Goal: Check status: Check status

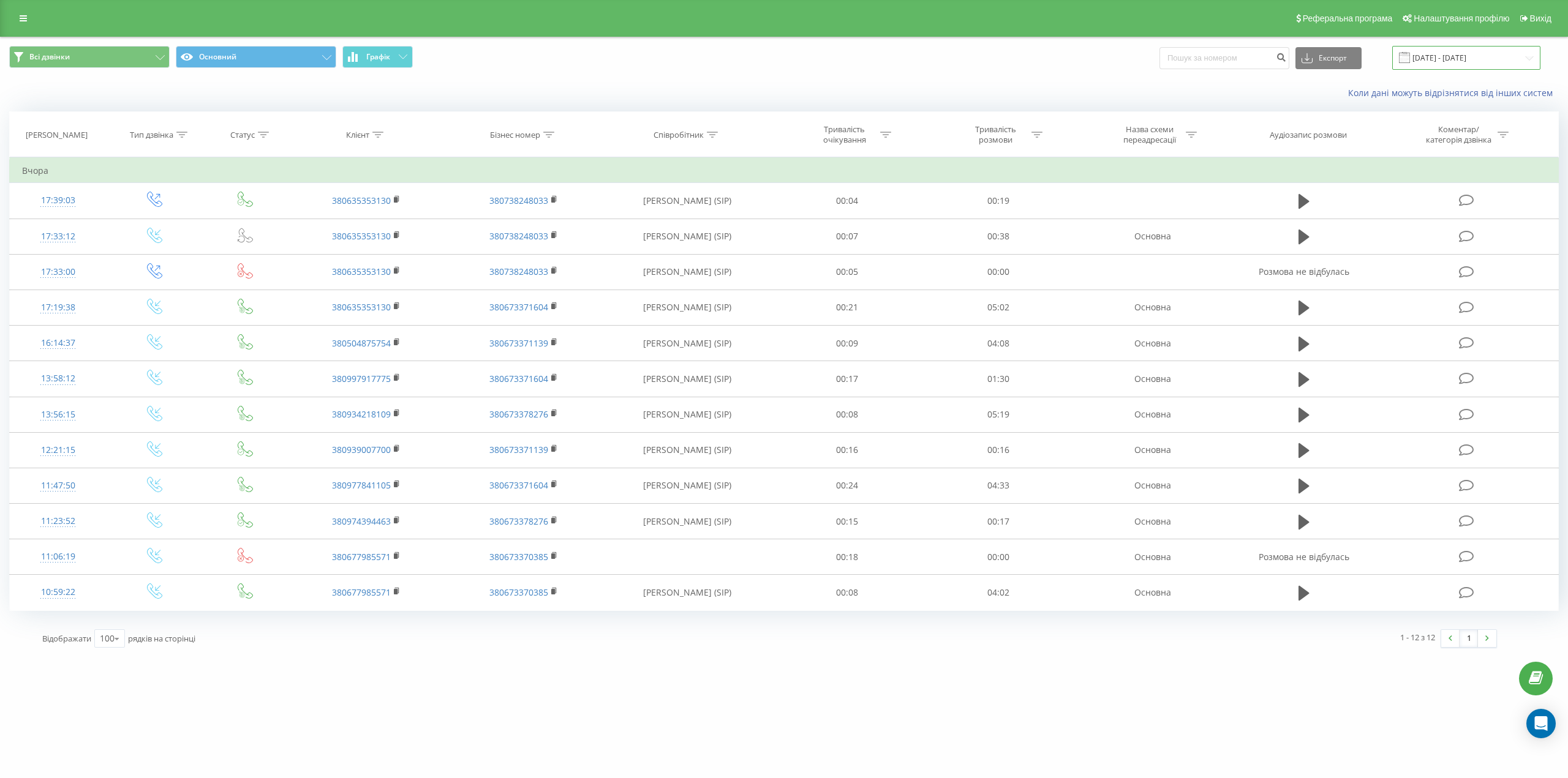
click at [1529, 56] on input "[DATE] - [DATE]" at bounding box center [1466, 57] width 148 height 24
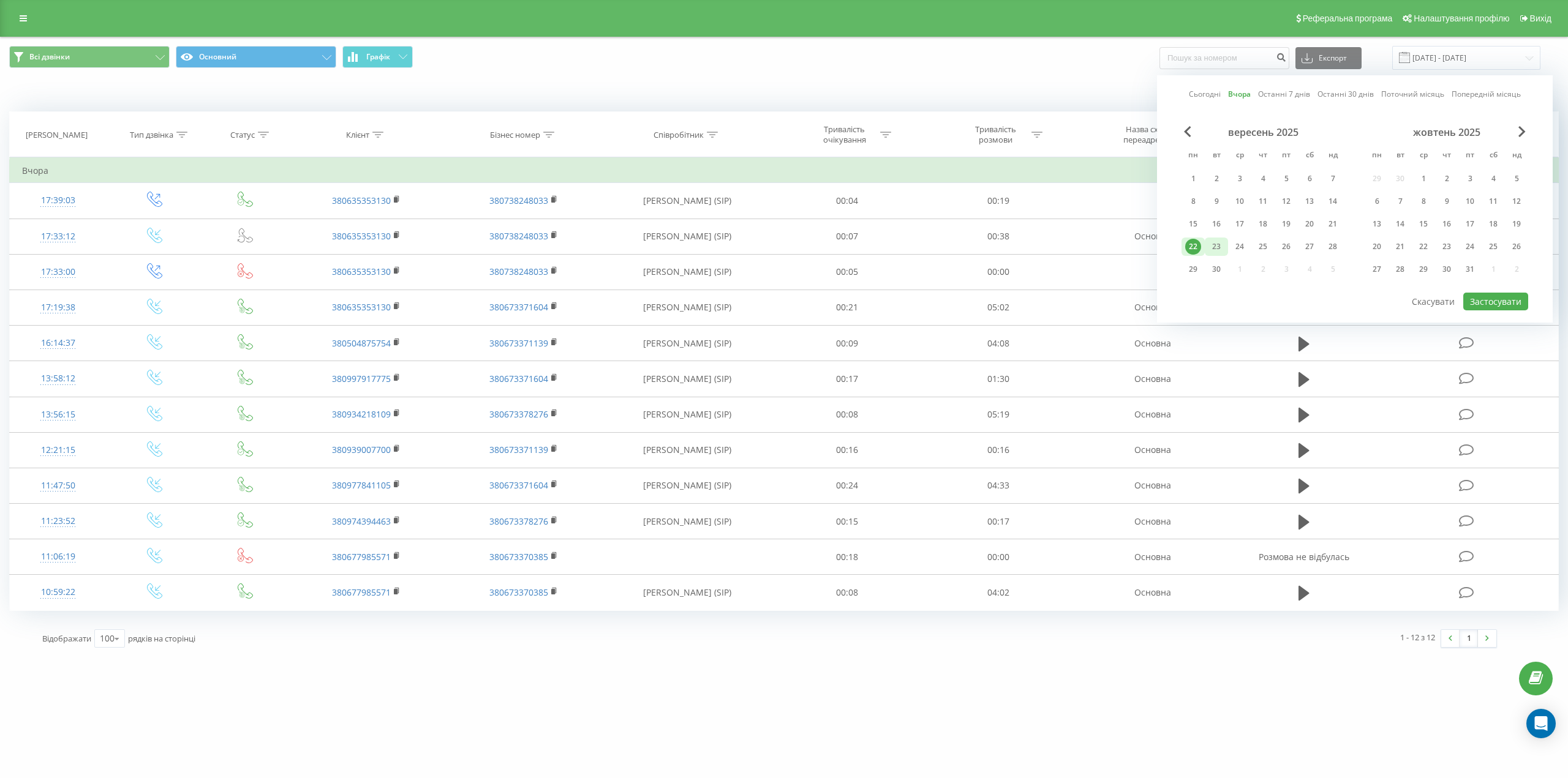
click at [1217, 247] on div "23" at bounding box center [1216, 246] width 16 height 16
click at [1507, 299] on button "Застосувати" at bounding box center [1495, 301] width 65 height 18
type input "[DATE] - [DATE]"
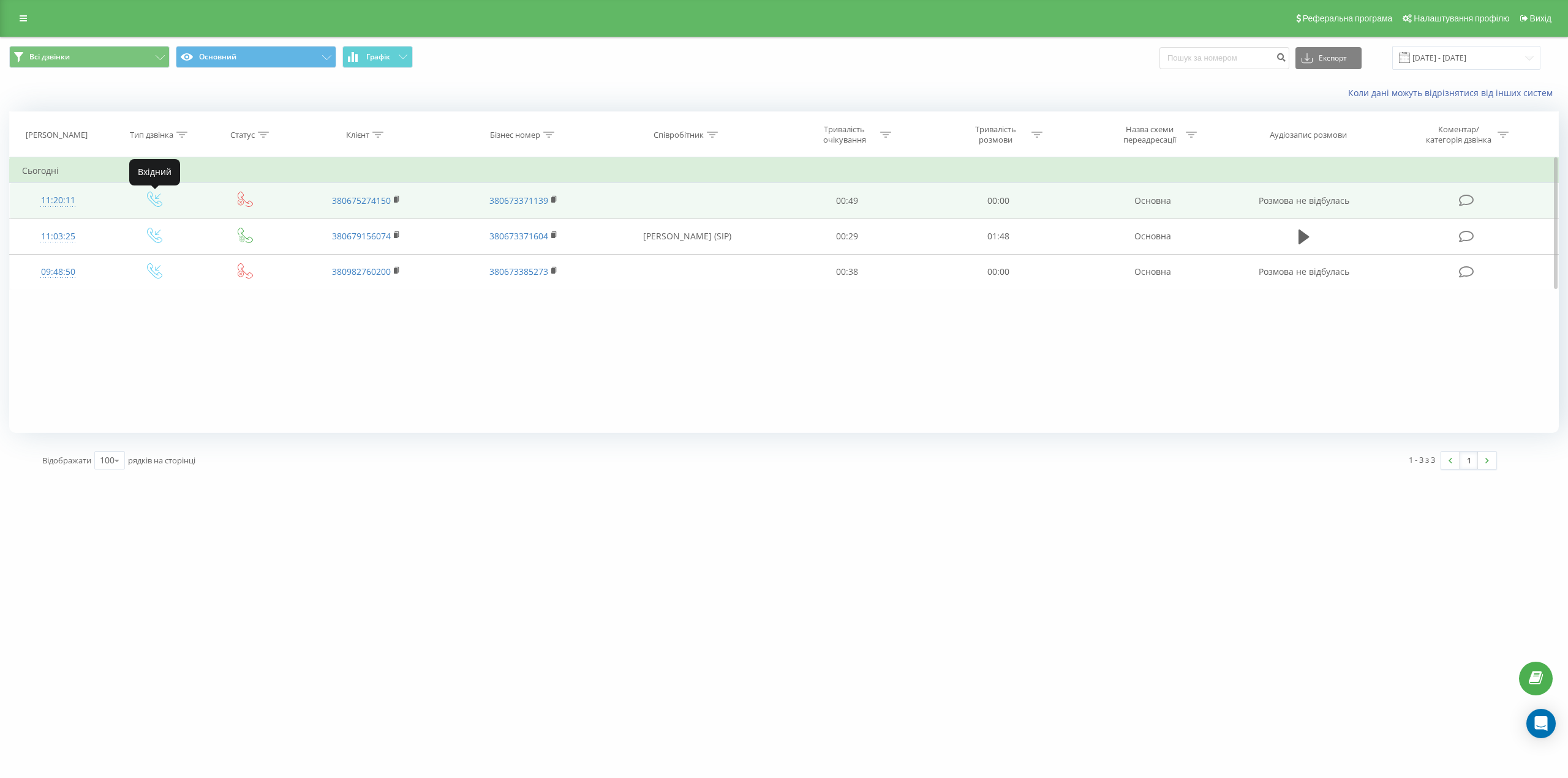
click at [152, 203] on icon at bounding box center [155, 199] width 15 height 15
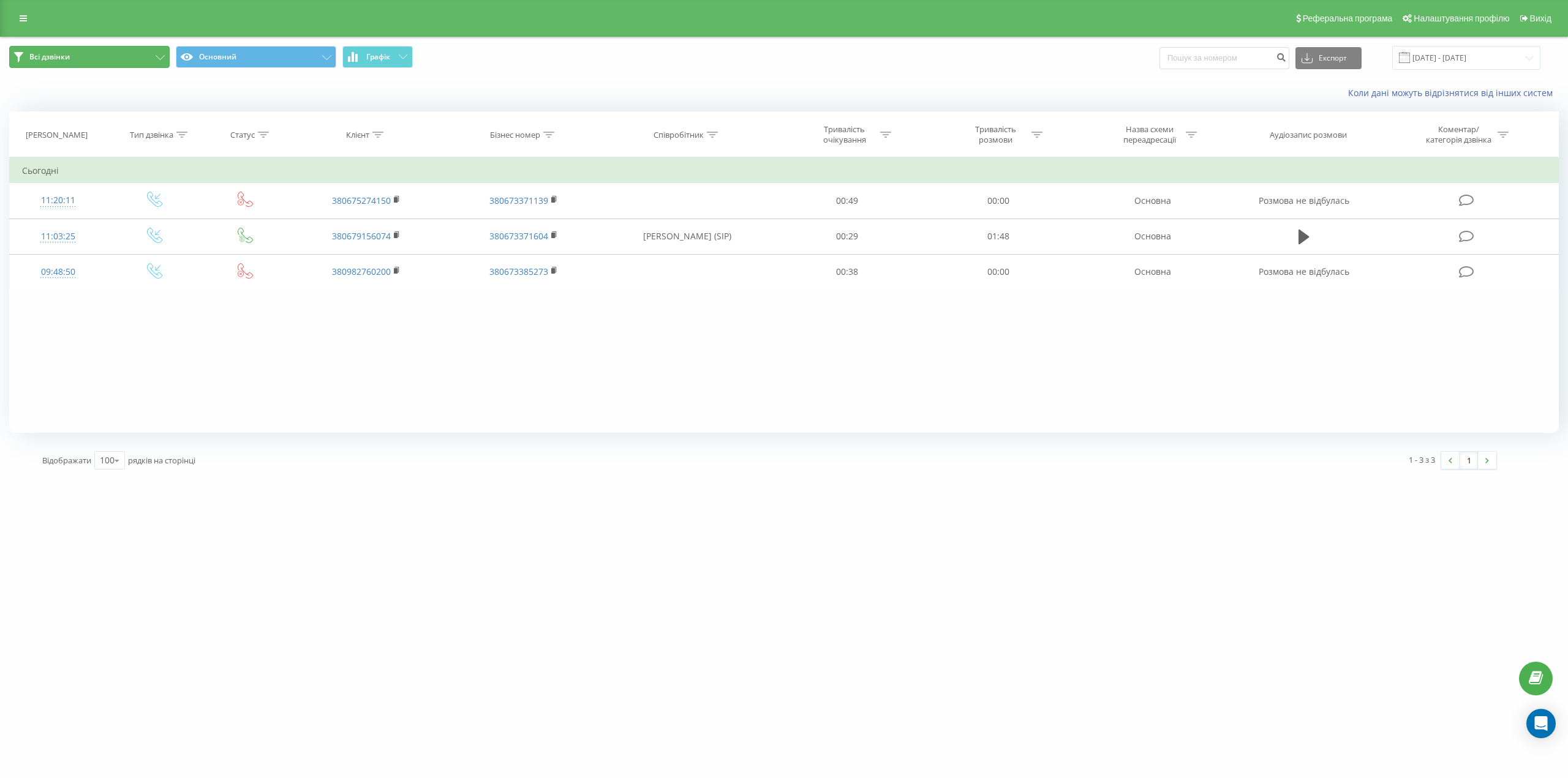
click at [158, 54] on button "Всі дзвінки" at bounding box center [90, 57] width 161 height 22
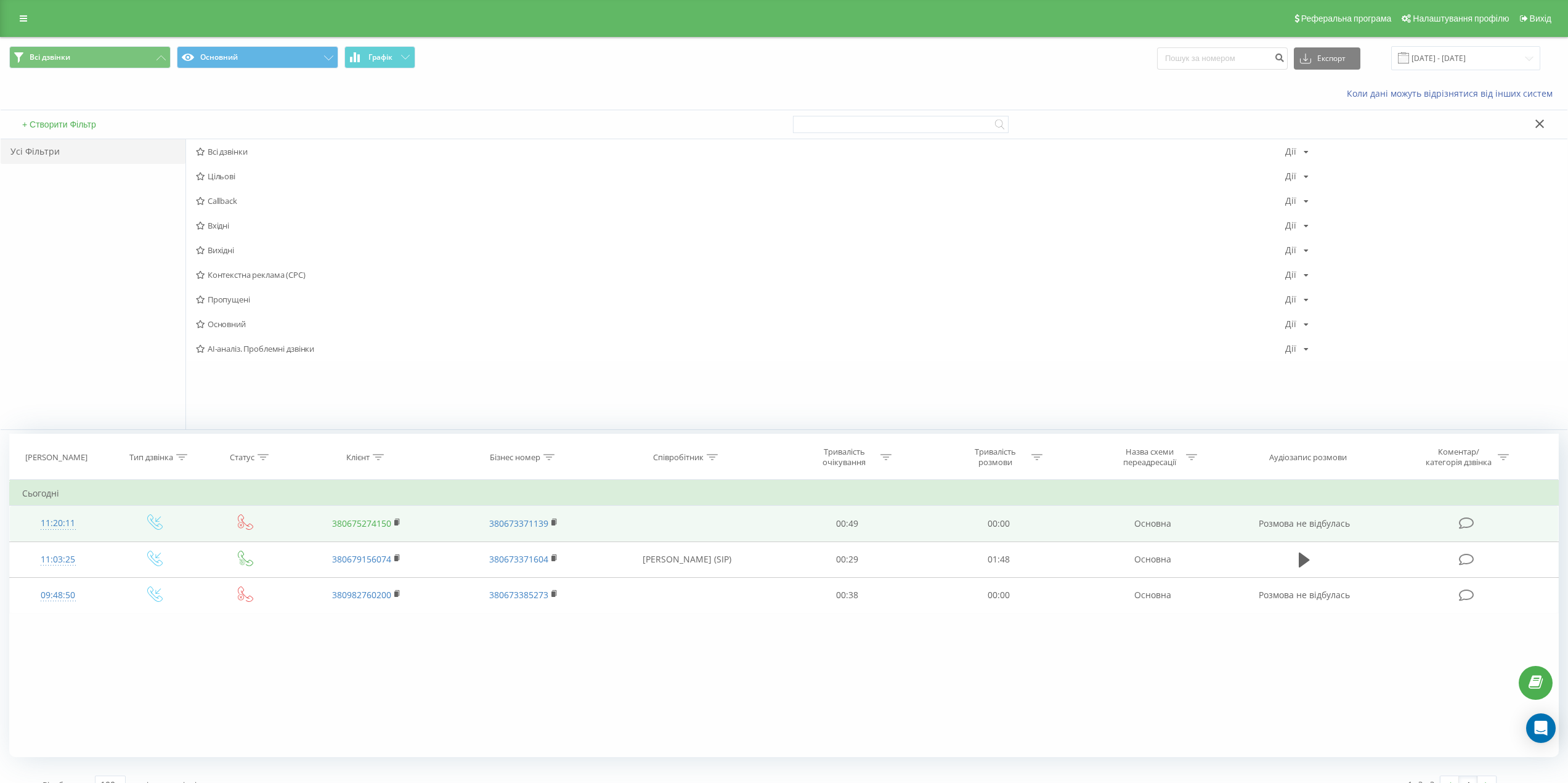
click at [366, 520] on link "380675274150" at bounding box center [361, 523] width 59 height 12
